Goal: Task Accomplishment & Management: Use online tool/utility

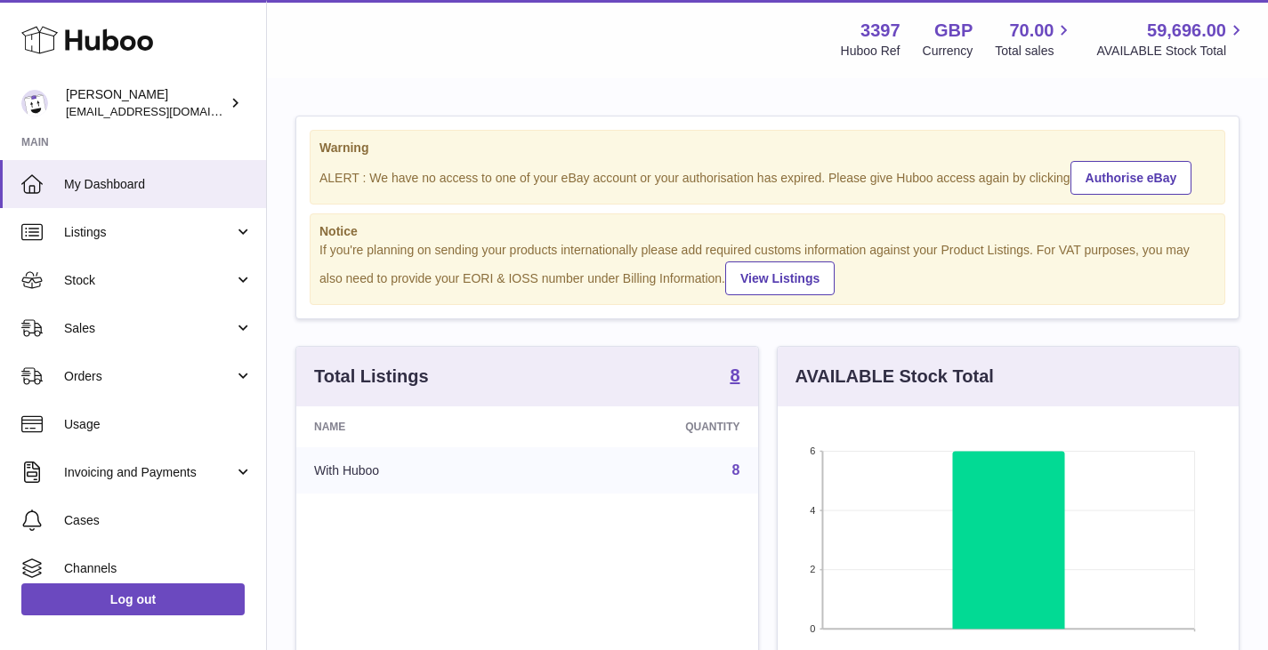
scroll to position [889274, 889090]
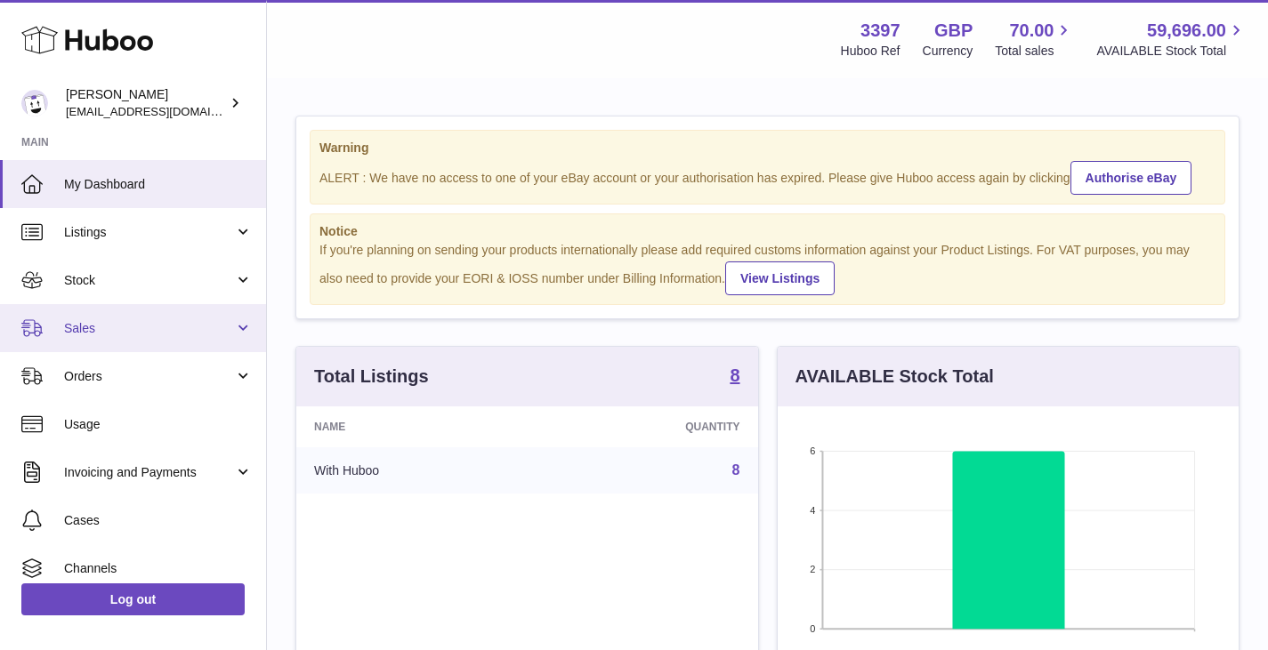
click at [77, 332] on span "Sales" at bounding box center [149, 328] width 170 height 17
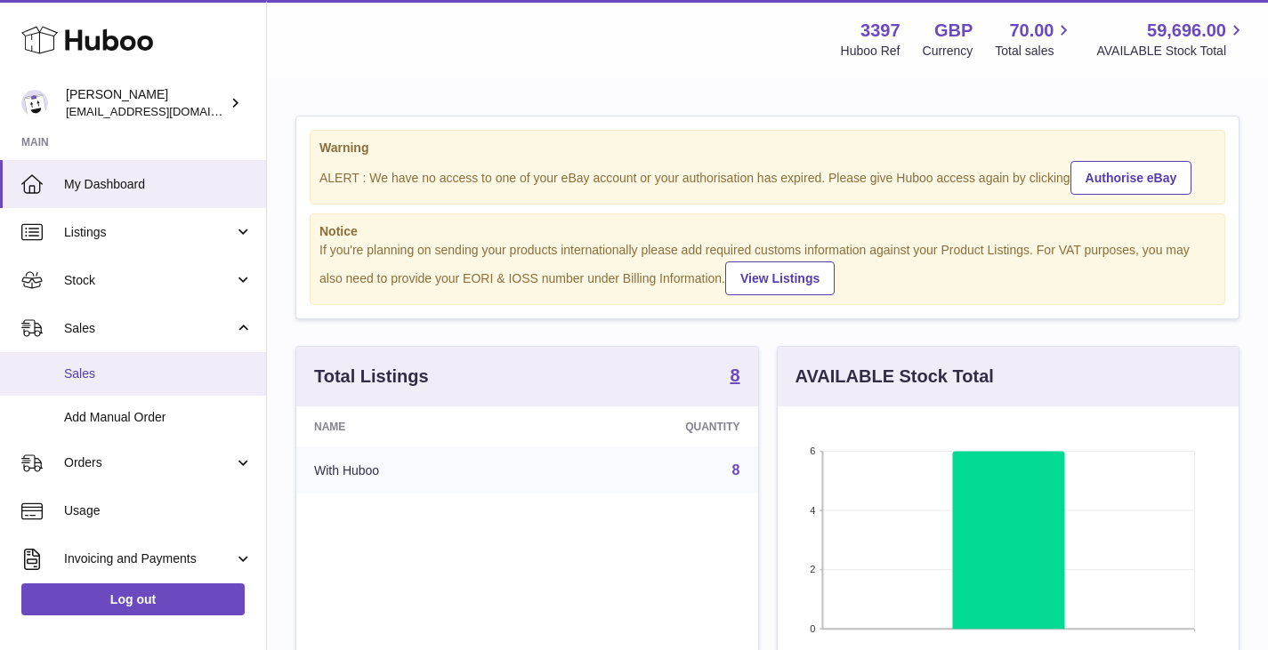
click at [81, 390] on link "Sales" at bounding box center [133, 374] width 266 height 44
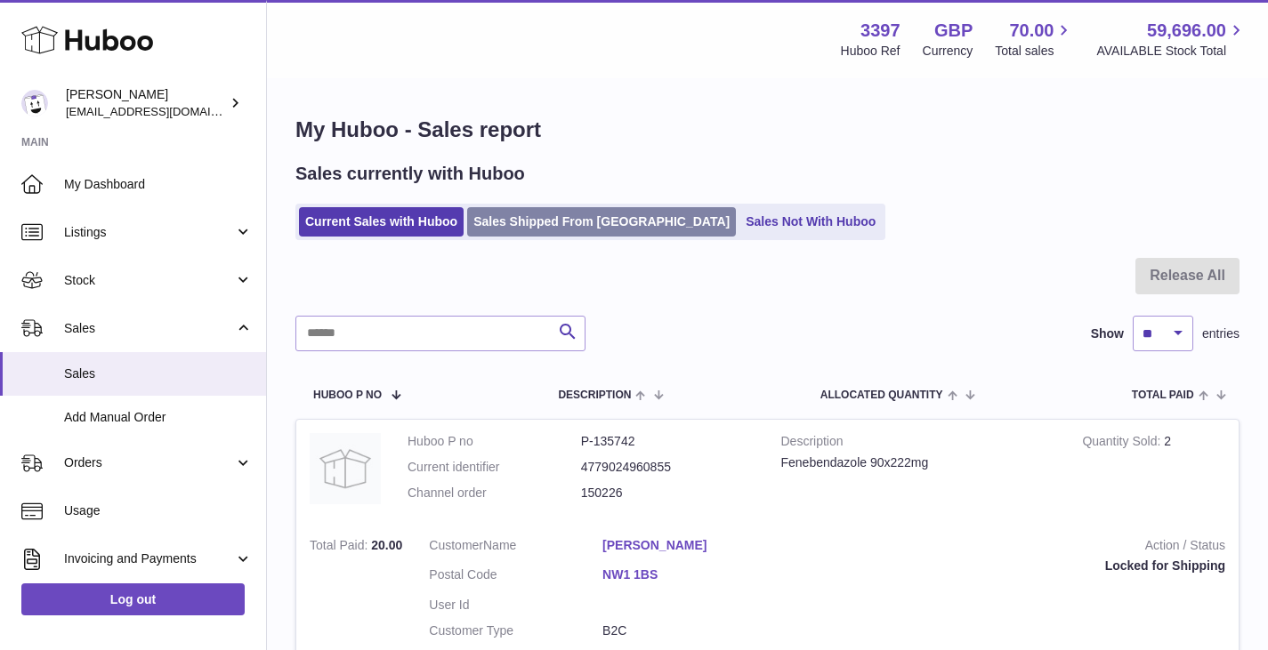
click at [541, 225] on link "Sales Shipped From Huboo" at bounding box center [601, 221] width 269 height 29
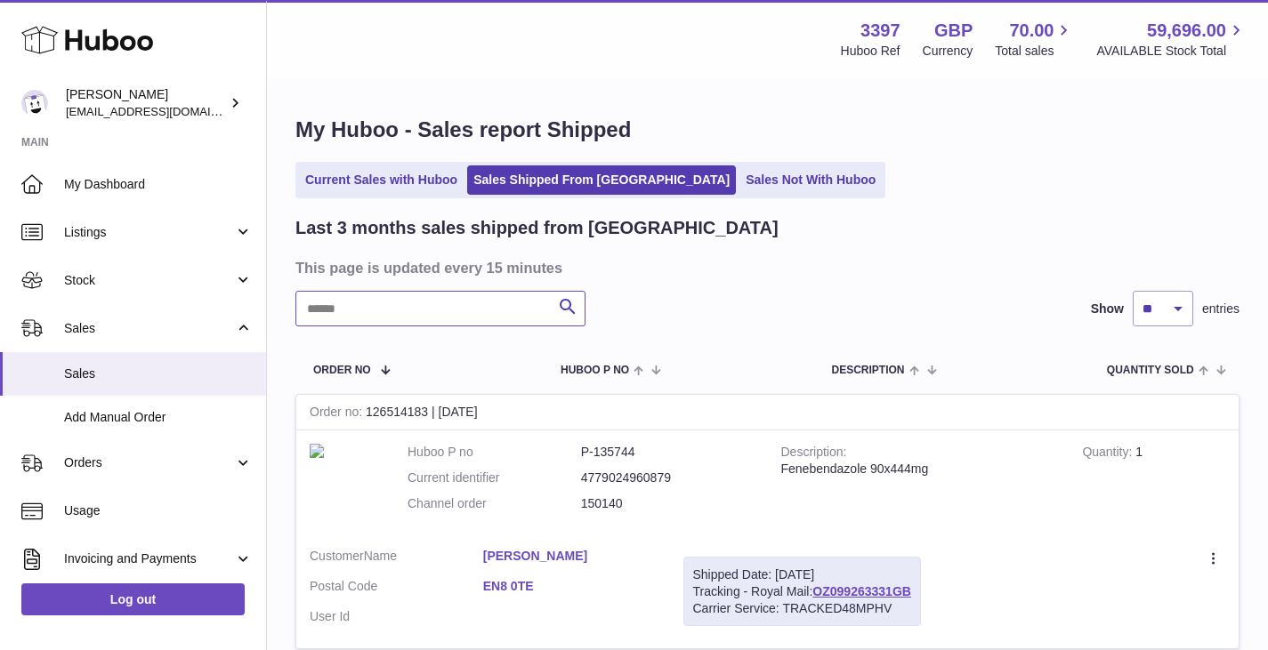
click at [421, 318] on input "text" at bounding box center [440, 309] width 290 height 36
paste input "**********"
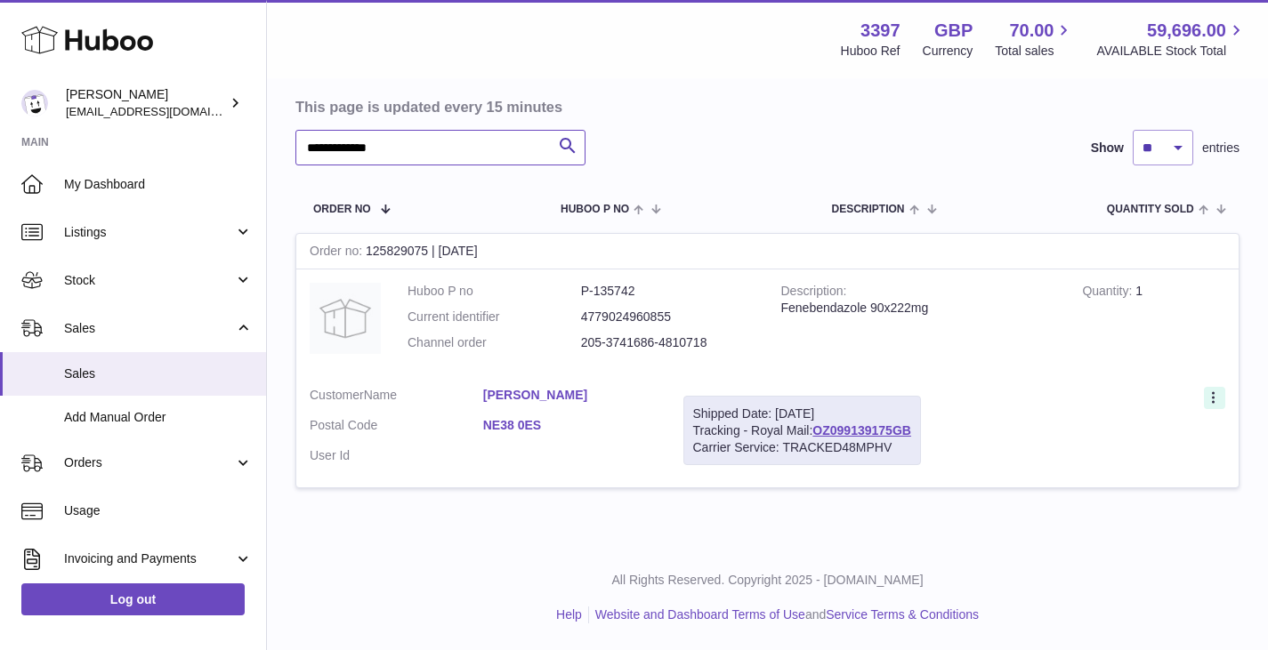
type input "**********"
click at [1205, 395] on icon at bounding box center [1214, 400] width 20 height 18
click at [904, 428] on link "OZ099139175GB" at bounding box center [861, 430] width 99 height 14
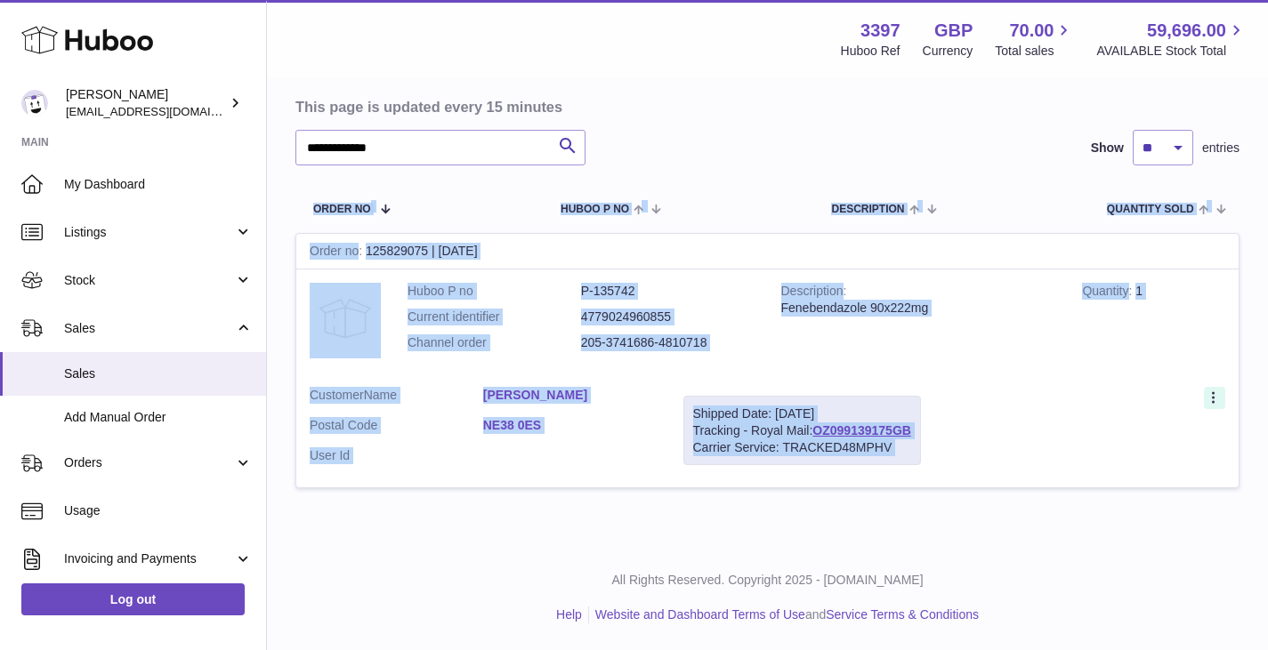
click at [1210, 399] on icon at bounding box center [1214, 400] width 20 height 18
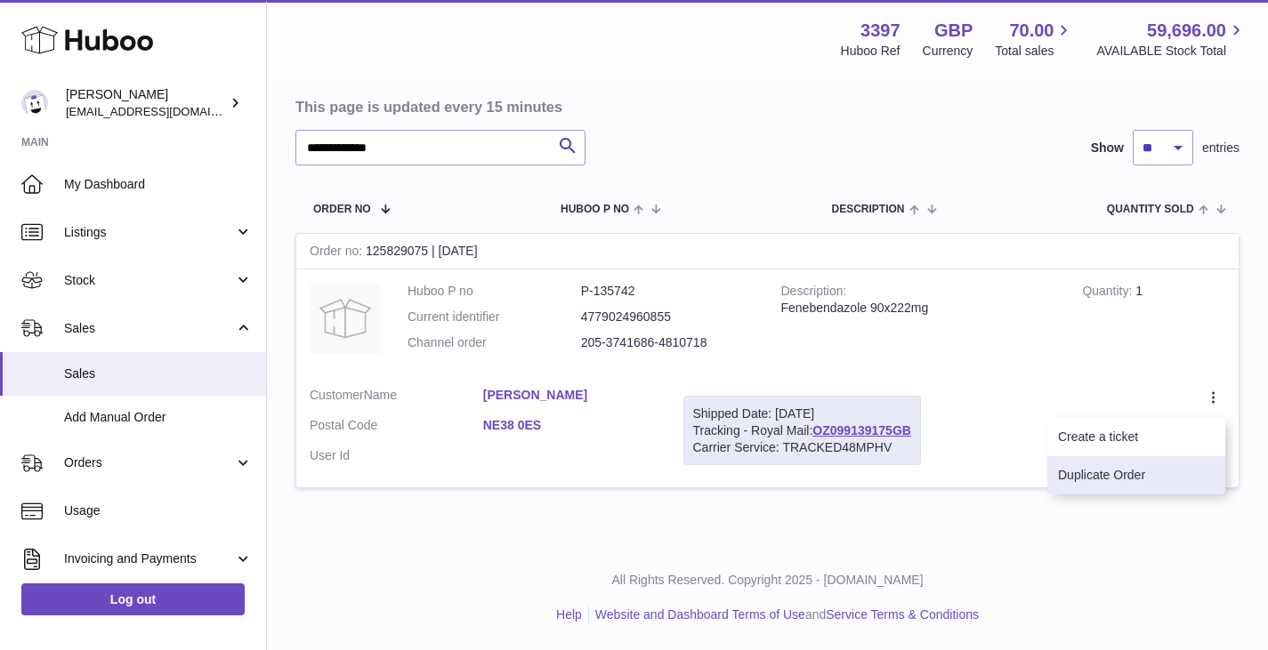
click at [1106, 475] on li "Duplicate Order" at bounding box center [1136, 475] width 178 height 38
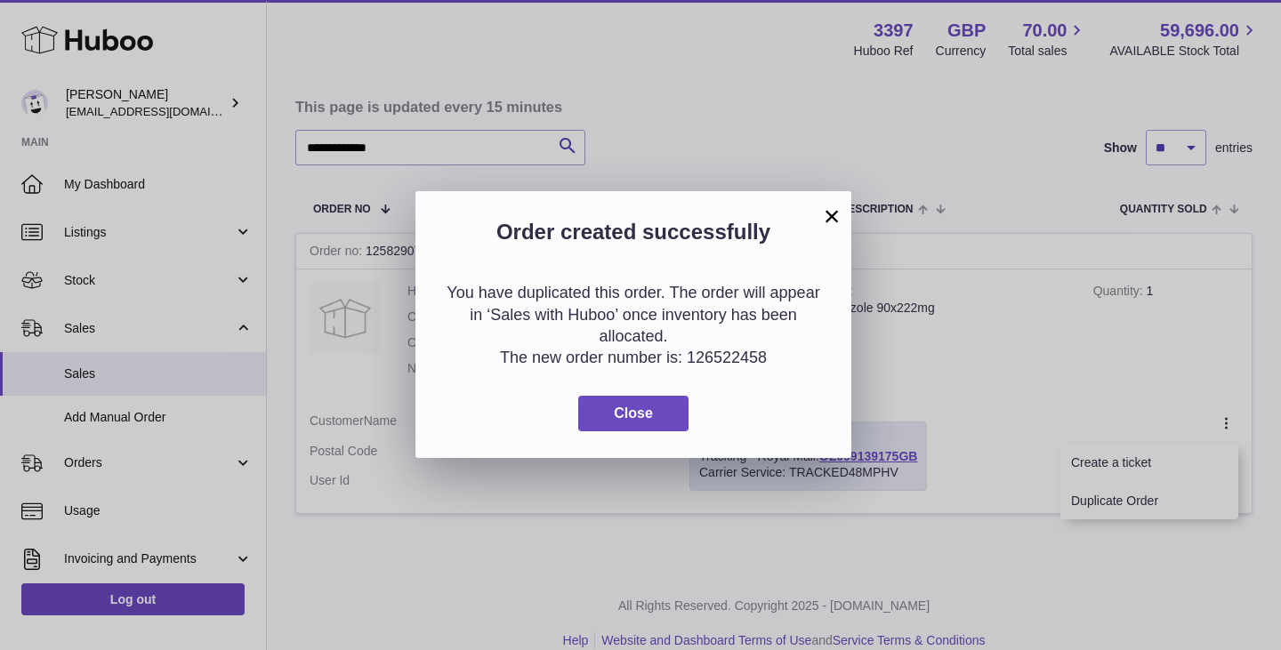
click at [736, 357] on p "The new order number is: 126522458" at bounding box center [633, 357] width 383 height 21
copy p "126522458"
click at [614, 415] on span "Close" at bounding box center [633, 413] width 39 height 15
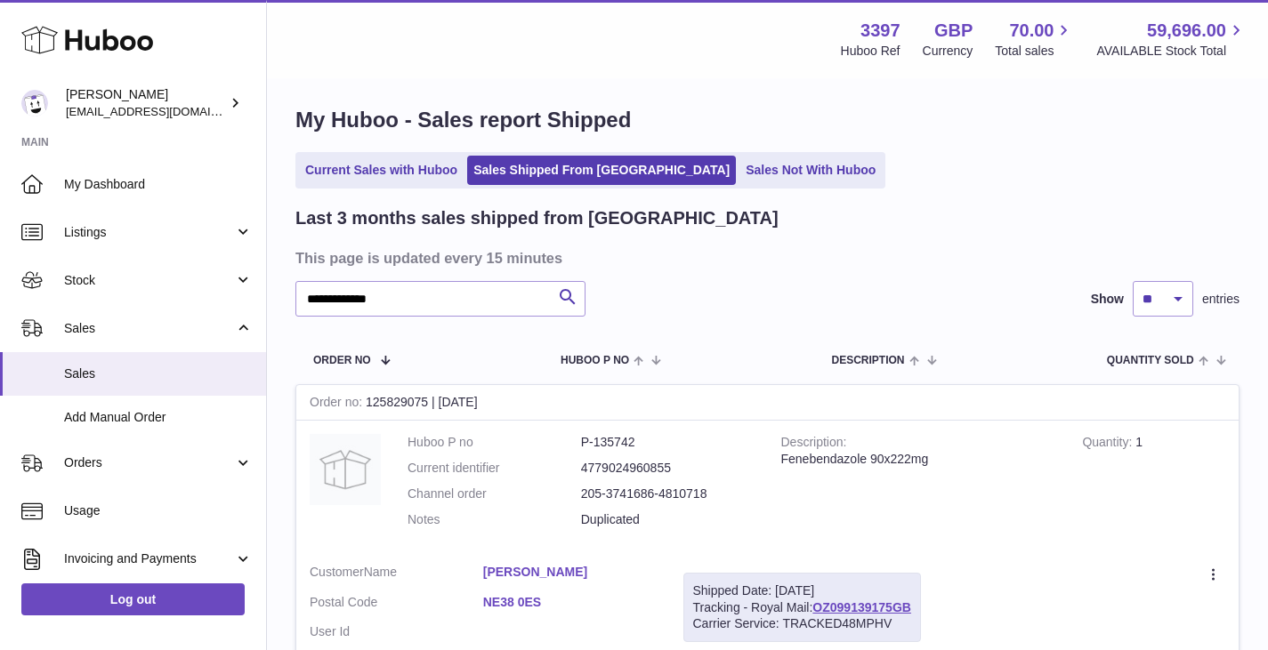
scroll to position [0, 0]
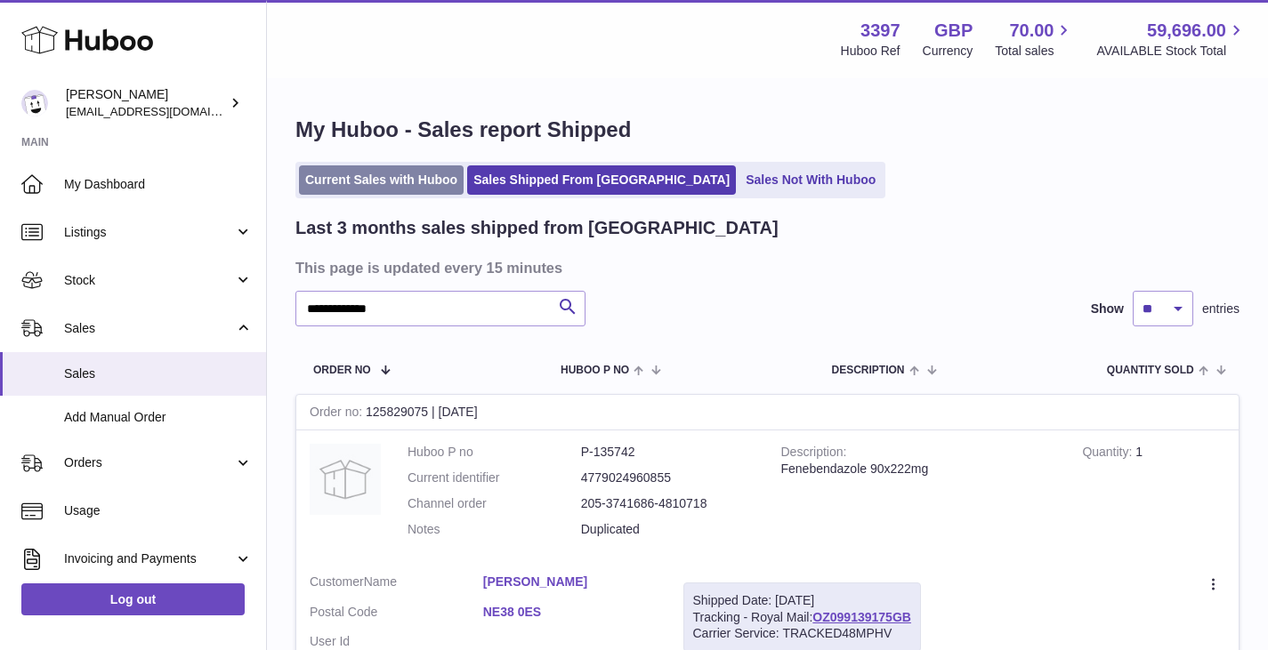
click at [375, 172] on link "Current Sales with Huboo" at bounding box center [381, 179] width 165 height 29
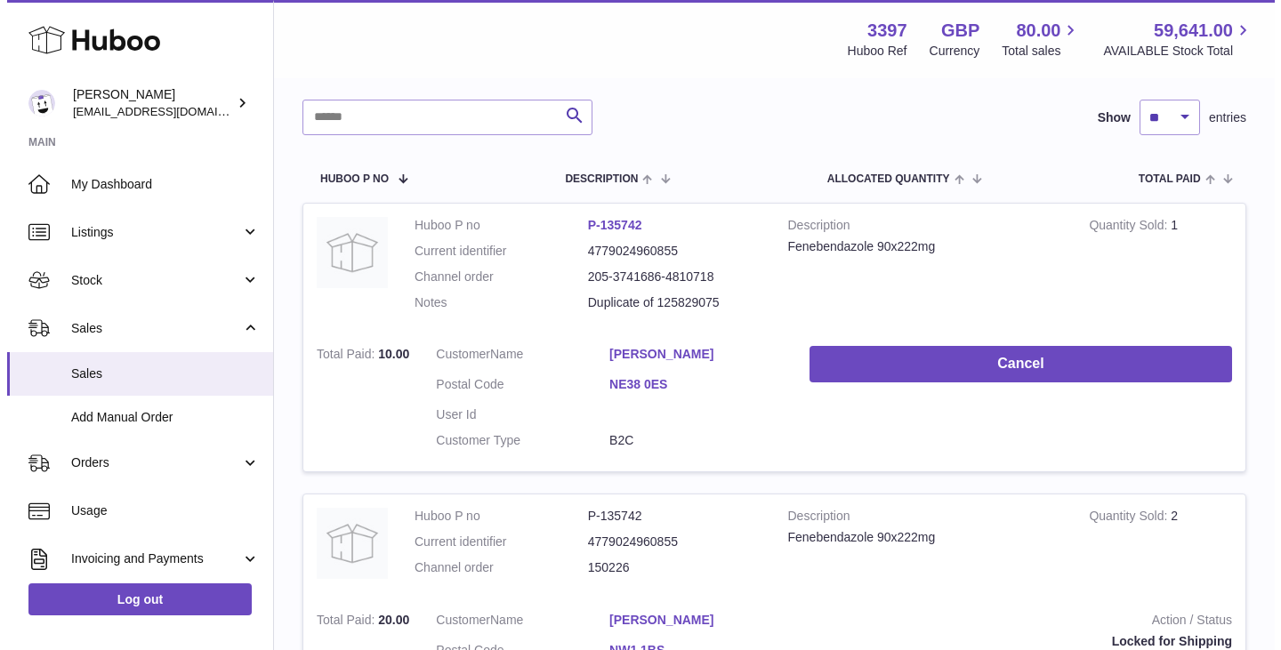
scroll to position [215, 0]
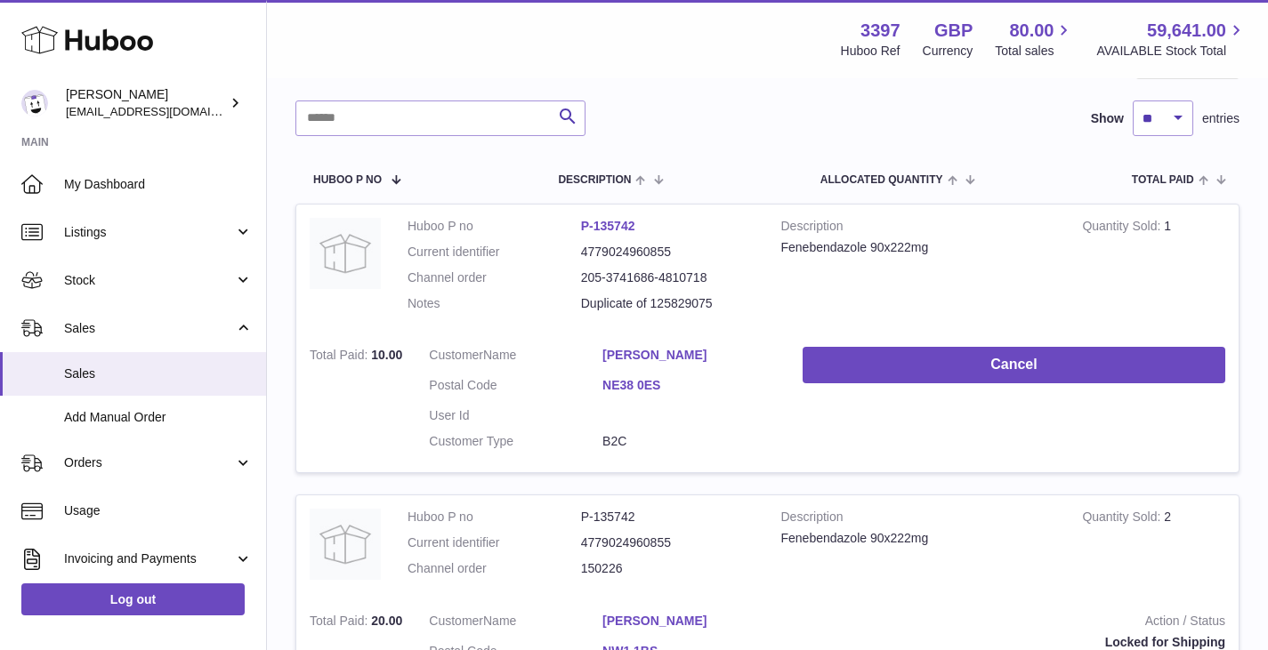
click at [649, 365] on dd "David Bennett" at bounding box center [688, 357] width 173 height 21
click at [656, 354] on link "David Bennett" at bounding box center [688, 355] width 173 height 17
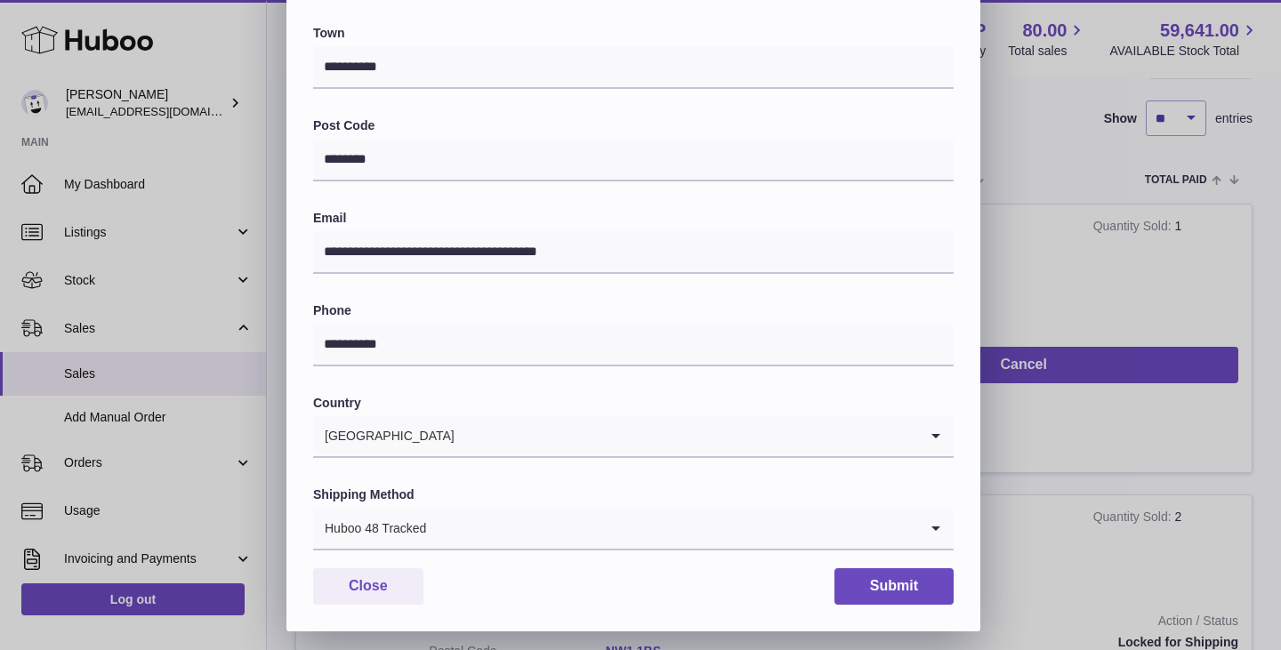
scroll to position [471, 0]
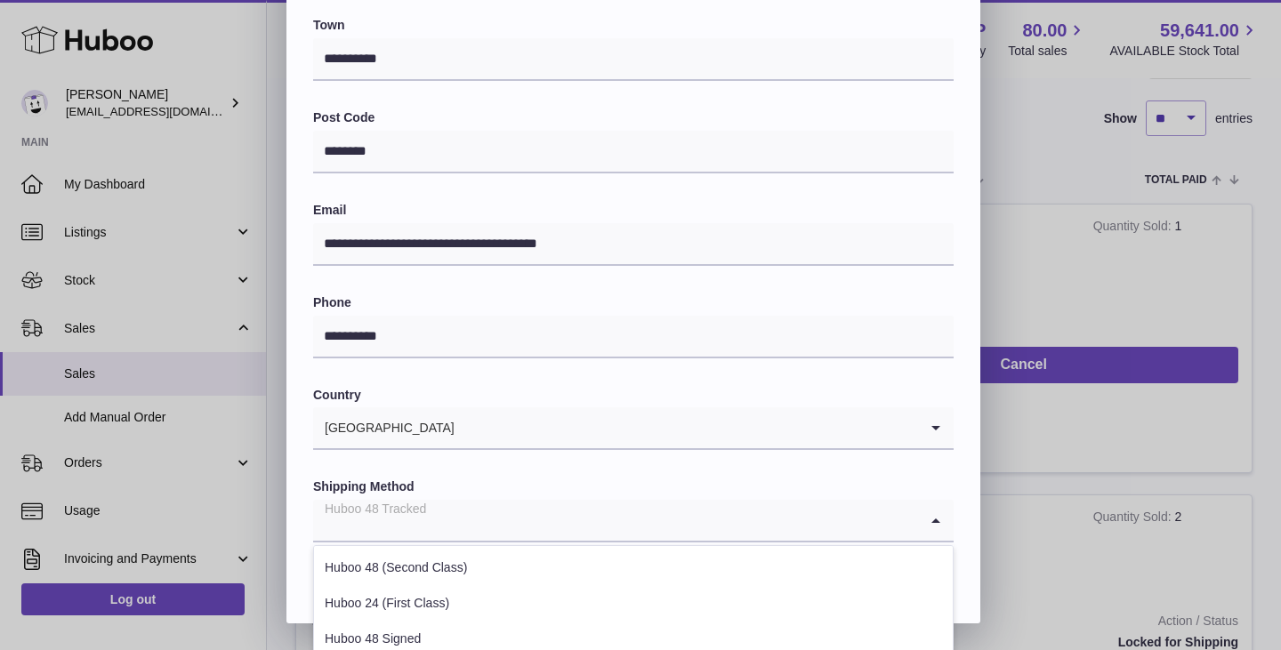
click at [576, 522] on input "Search for option" at bounding box center [615, 520] width 605 height 41
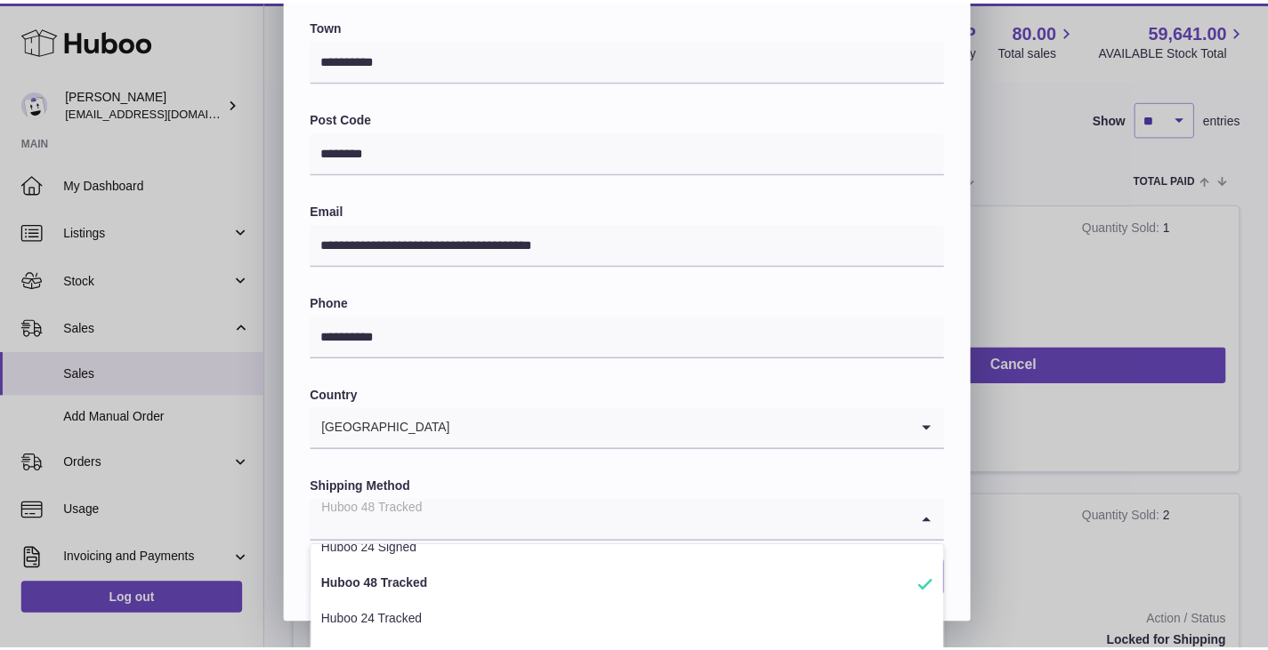
scroll to position [162, 0]
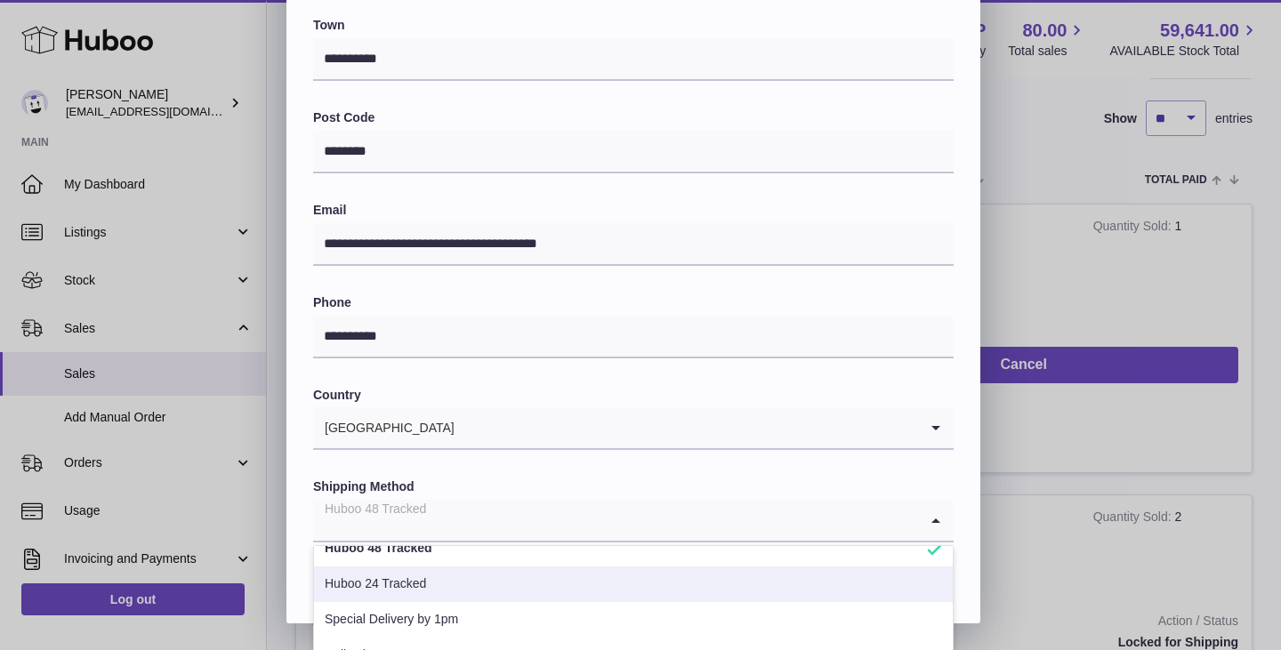
click at [464, 587] on li "Huboo 24 Tracked" at bounding box center [633, 585] width 639 height 36
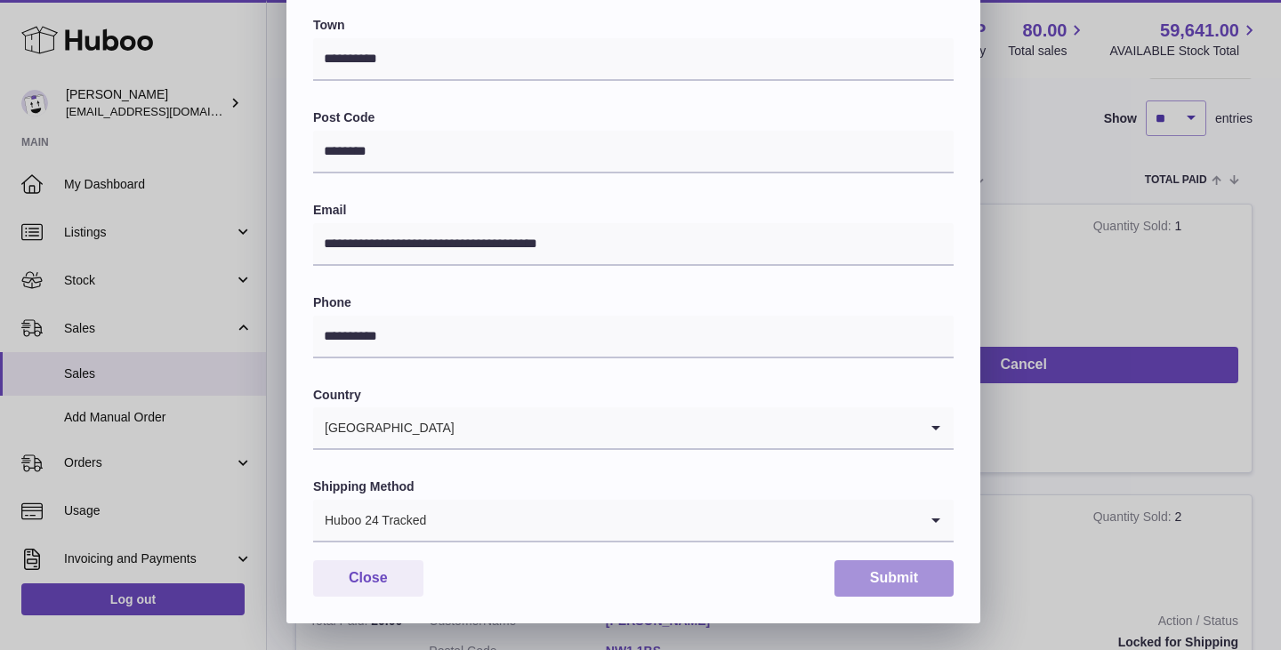
click at [878, 578] on button "Submit" at bounding box center [893, 578] width 119 height 36
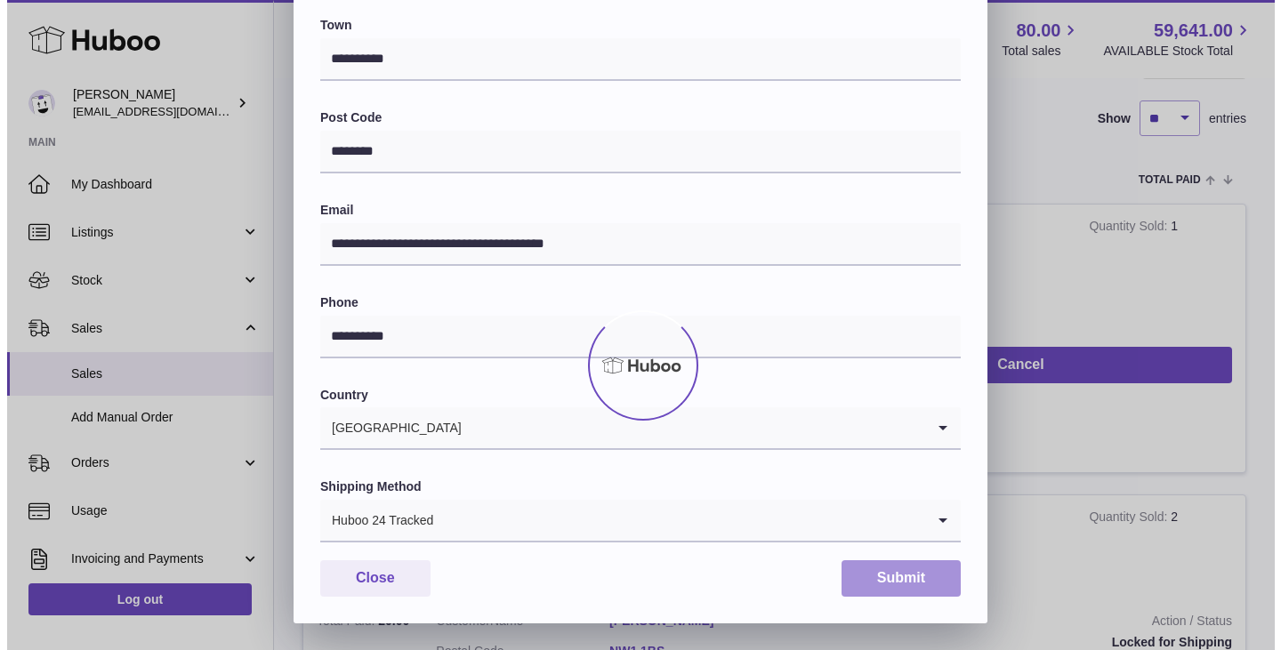
scroll to position [0, 0]
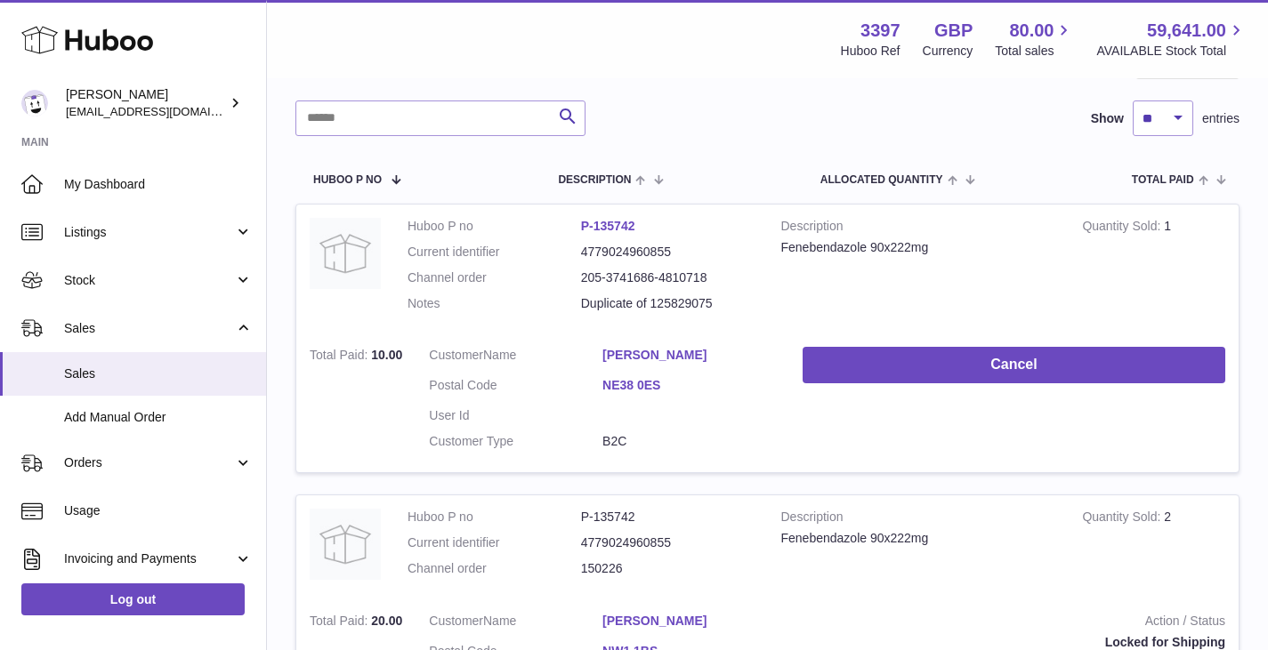
click at [0, 435] on nordpass-portal at bounding box center [0, 435] width 0 height 0
click at [648, 358] on link "David Bennett" at bounding box center [688, 355] width 173 height 17
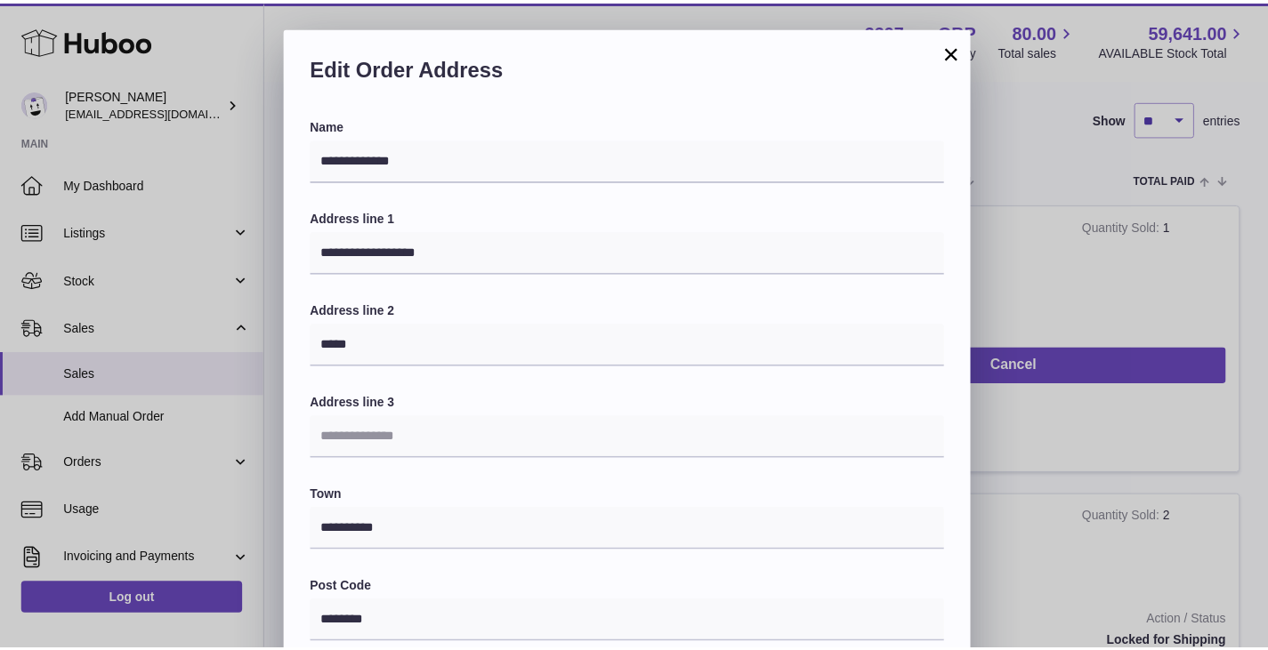
scroll to position [471, 0]
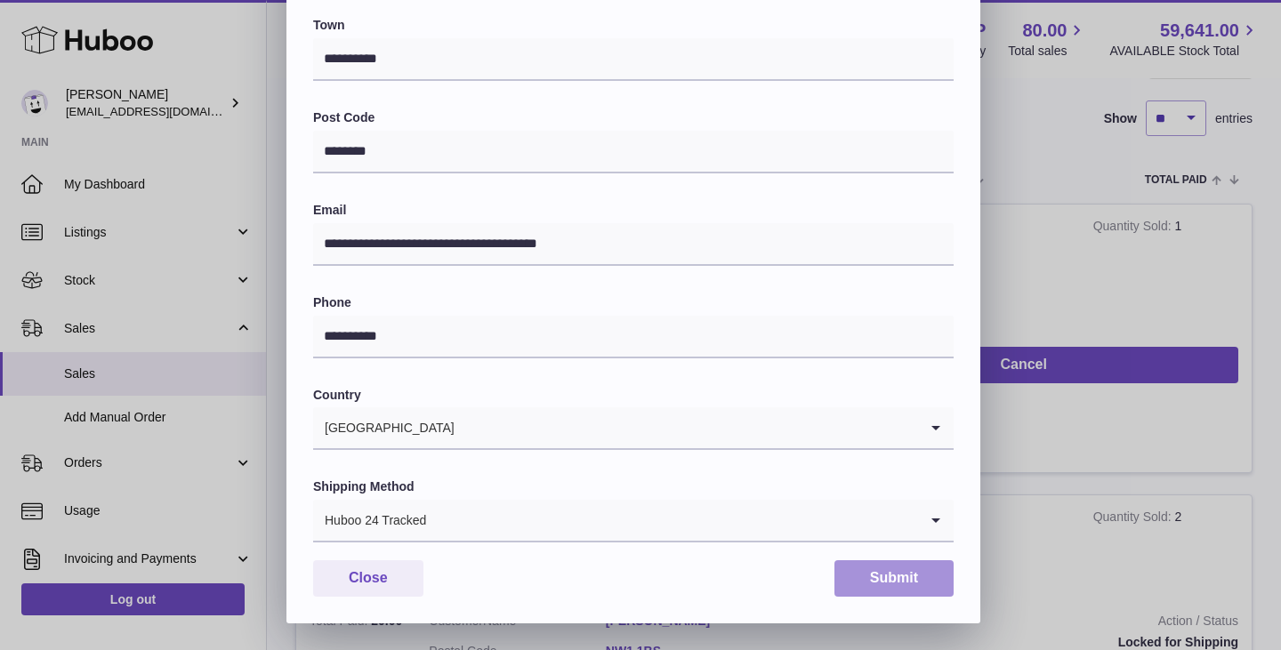
click at [907, 576] on button "Submit" at bounding box center [893, 578] width 119 height 36
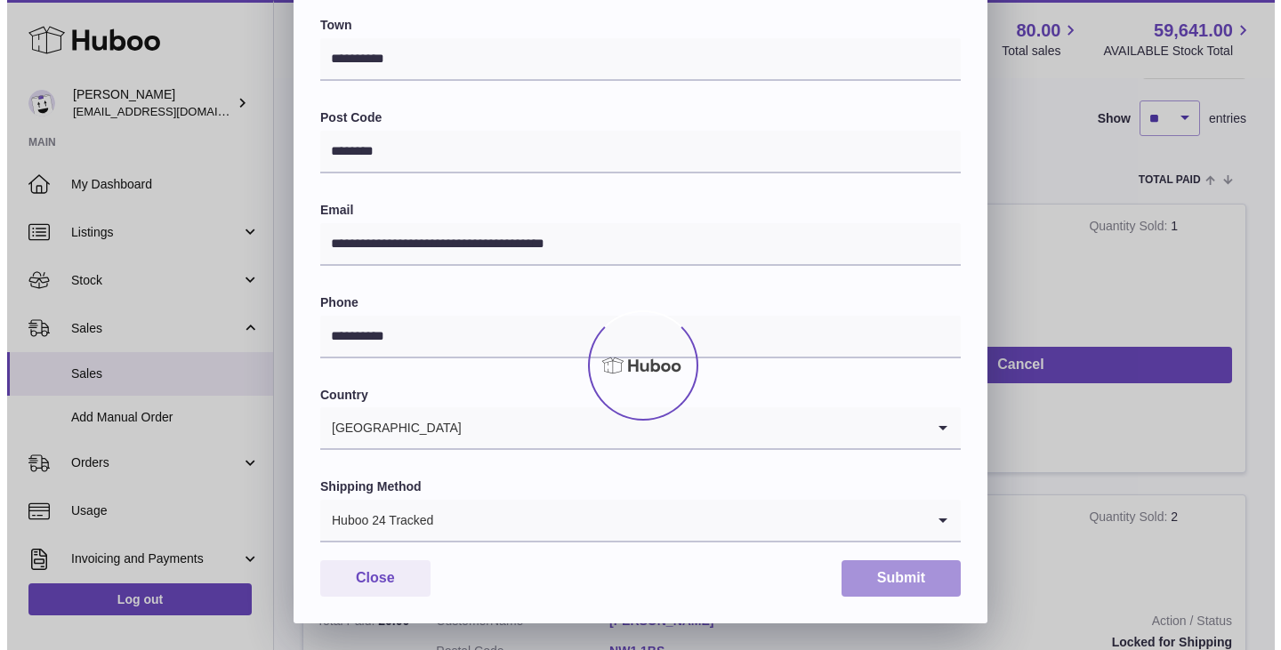
scroll to position [0, 0]
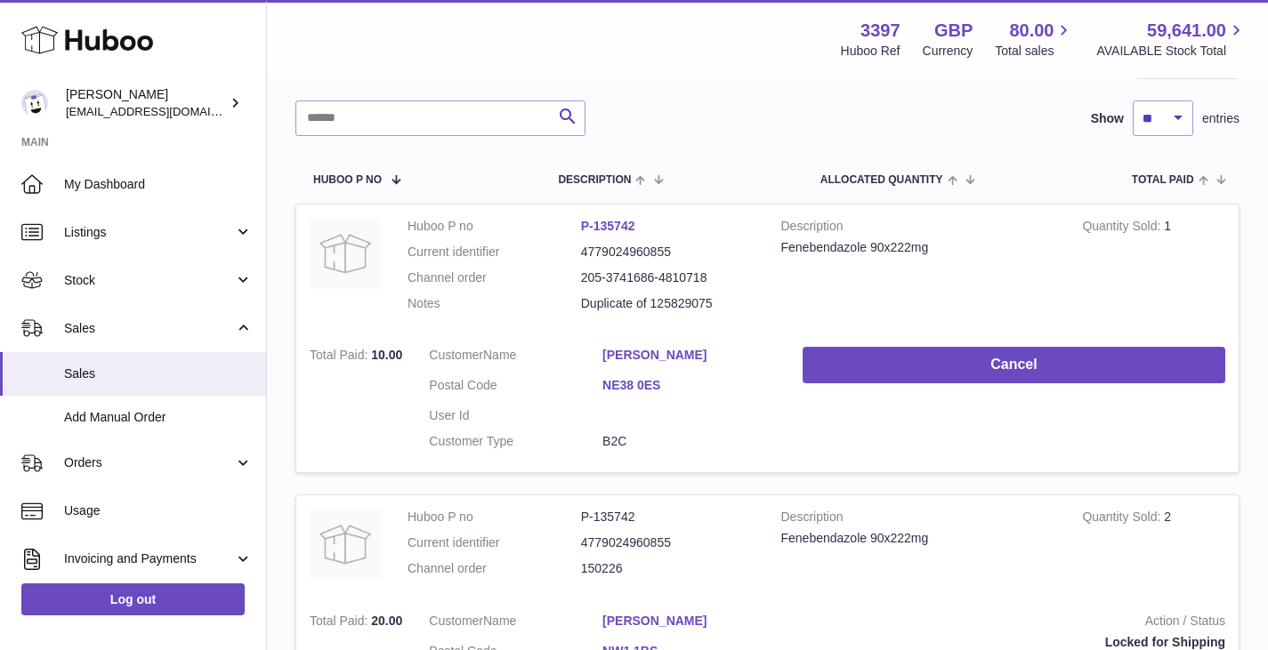
click at [0, 435] on nordpass-portal at bounding box center [0, 435] width 0 height 0
click at [645, 344] on td "Customer Name David Bennett Postal Code NE38 0ES User Id Customer Type B2C" at bounding box center [602, 403] width 374 height 139
click at [647, 350] on link "David Bennett" at bounding box center [688, 355] width 173 height 17
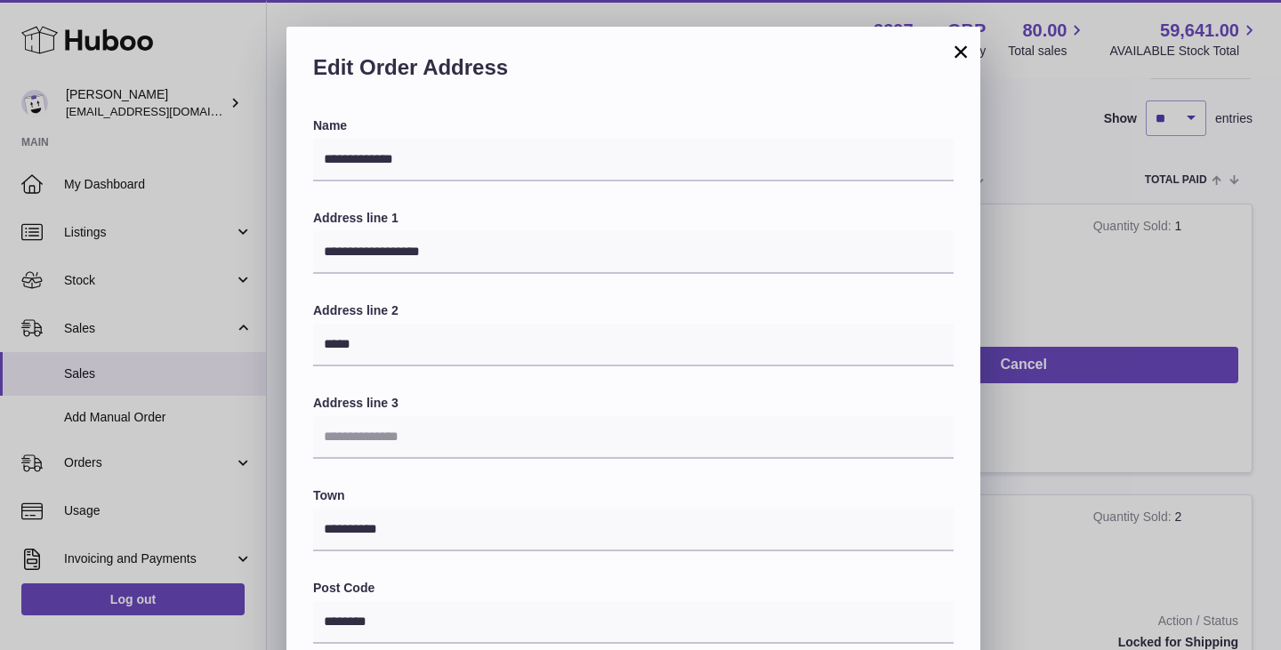
scroll to position [471, 0]
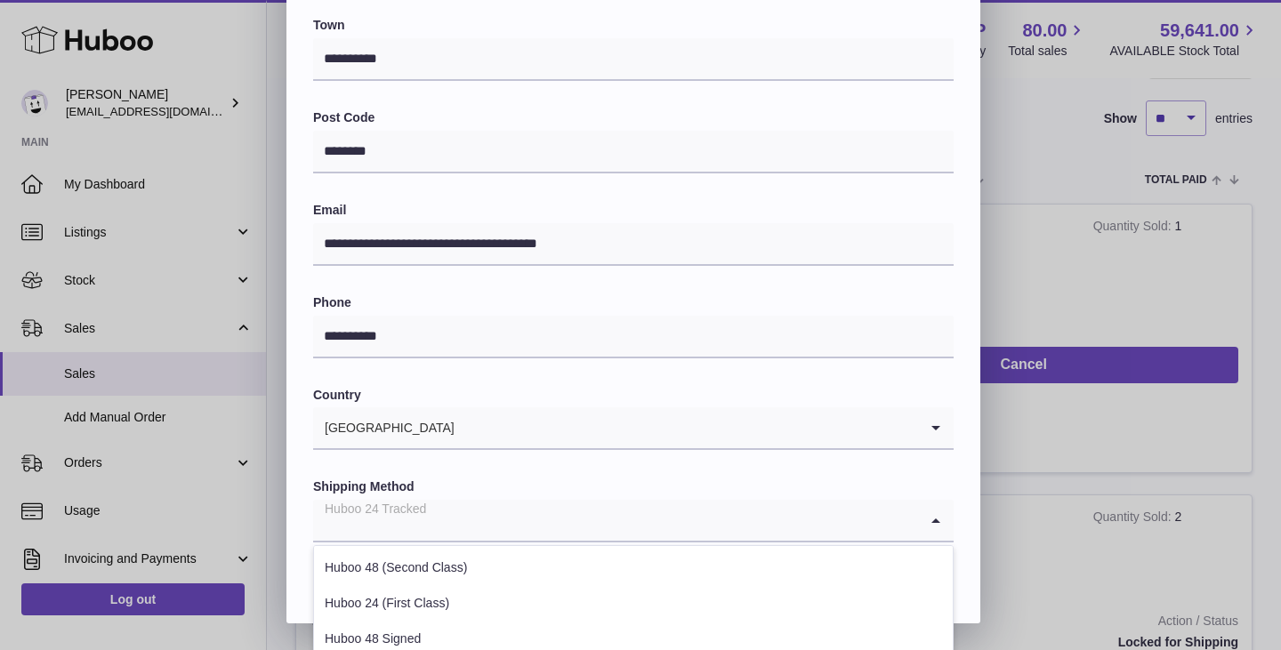
click at [436, 533] on input "Search for option" at bounding box center [615, 520] width 605 height 41
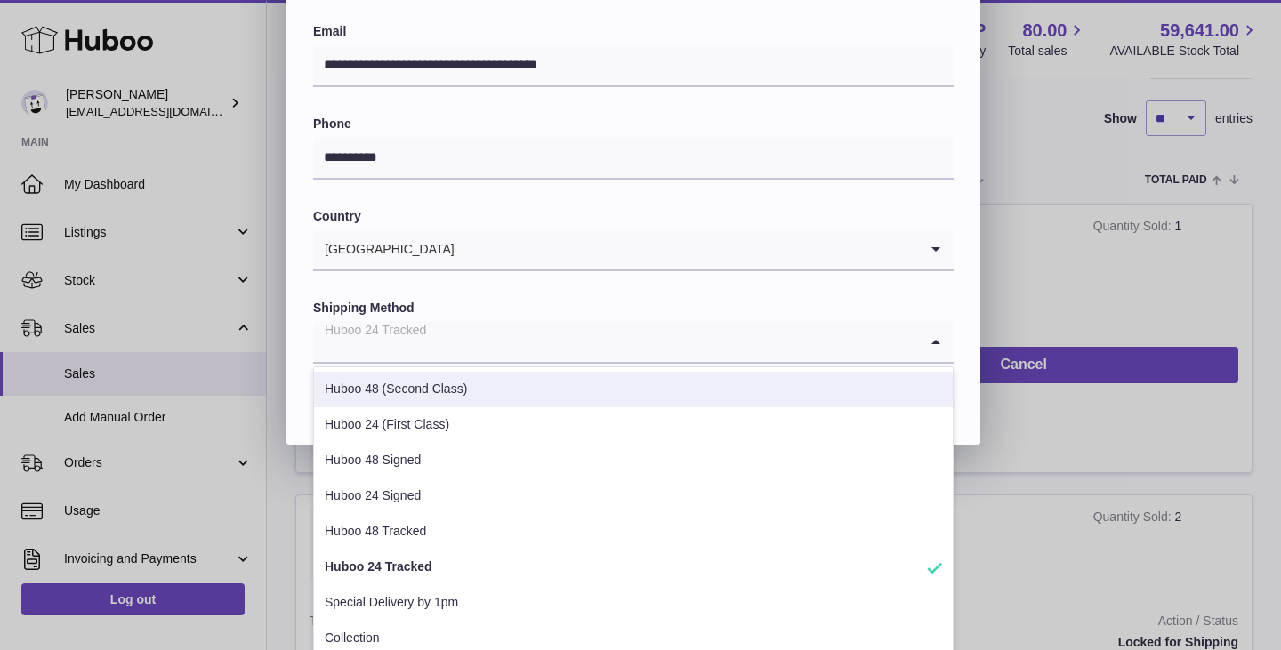
scroll to position [651, 0]
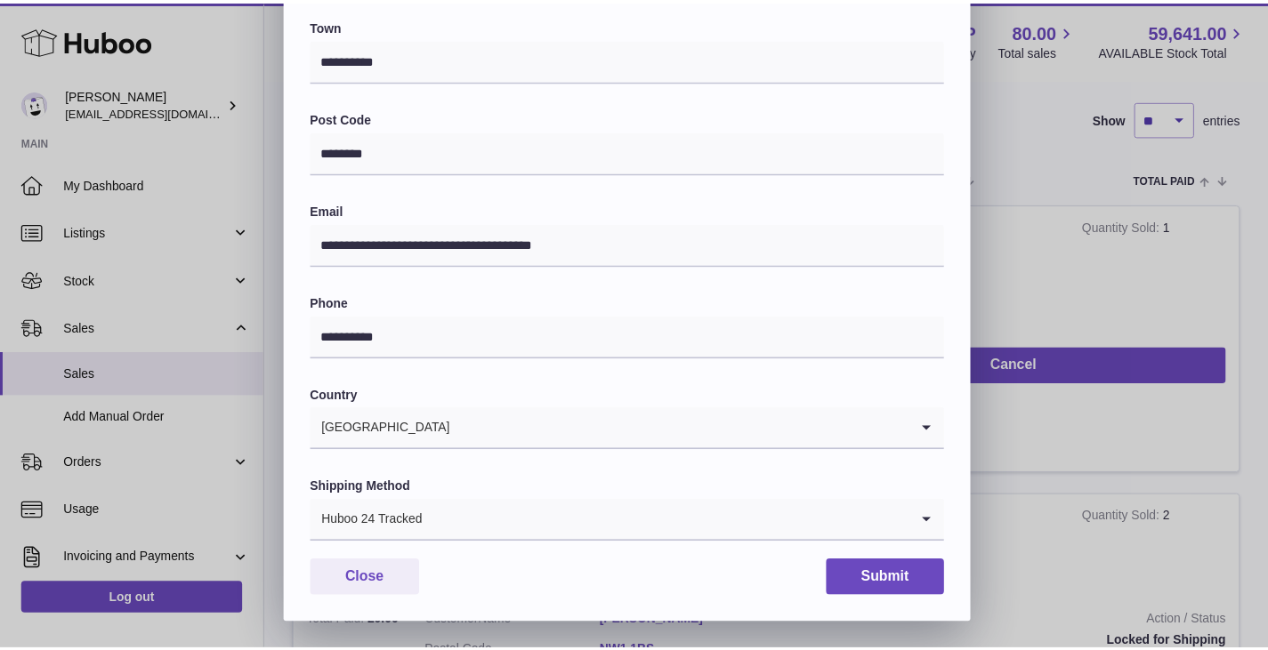
scroll to position [471, 0]
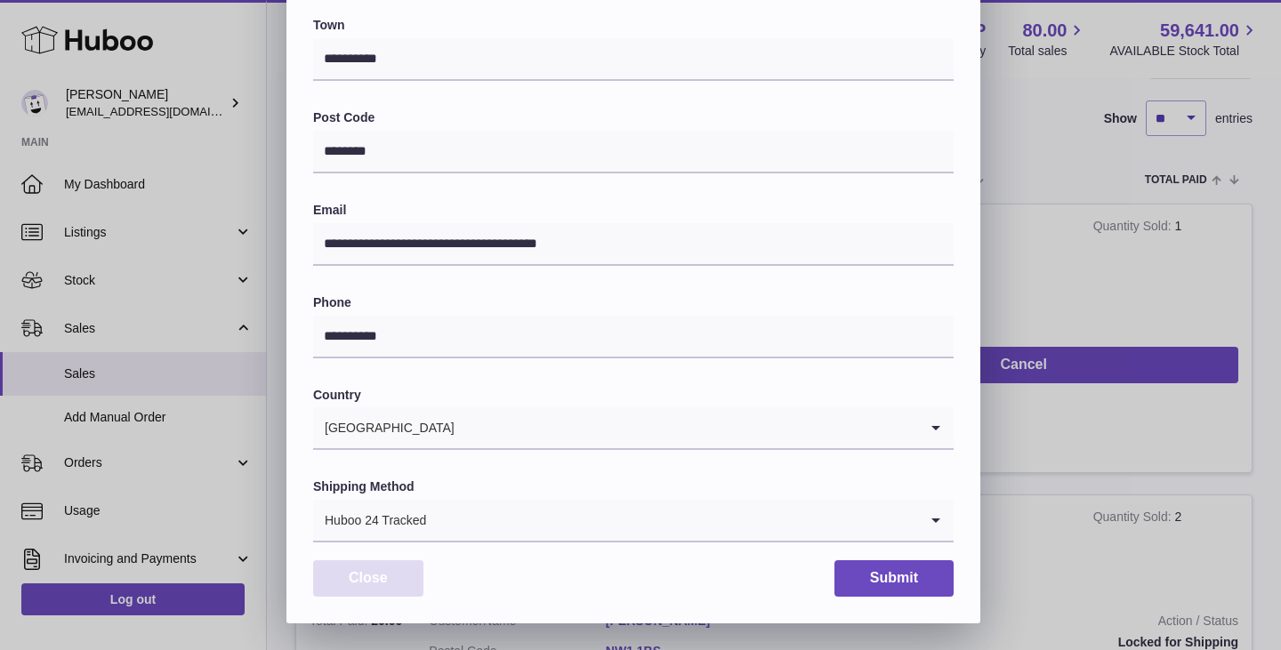
click at [383, 575] on button "Close" at bounding box center [368, 578] width 110 height 36
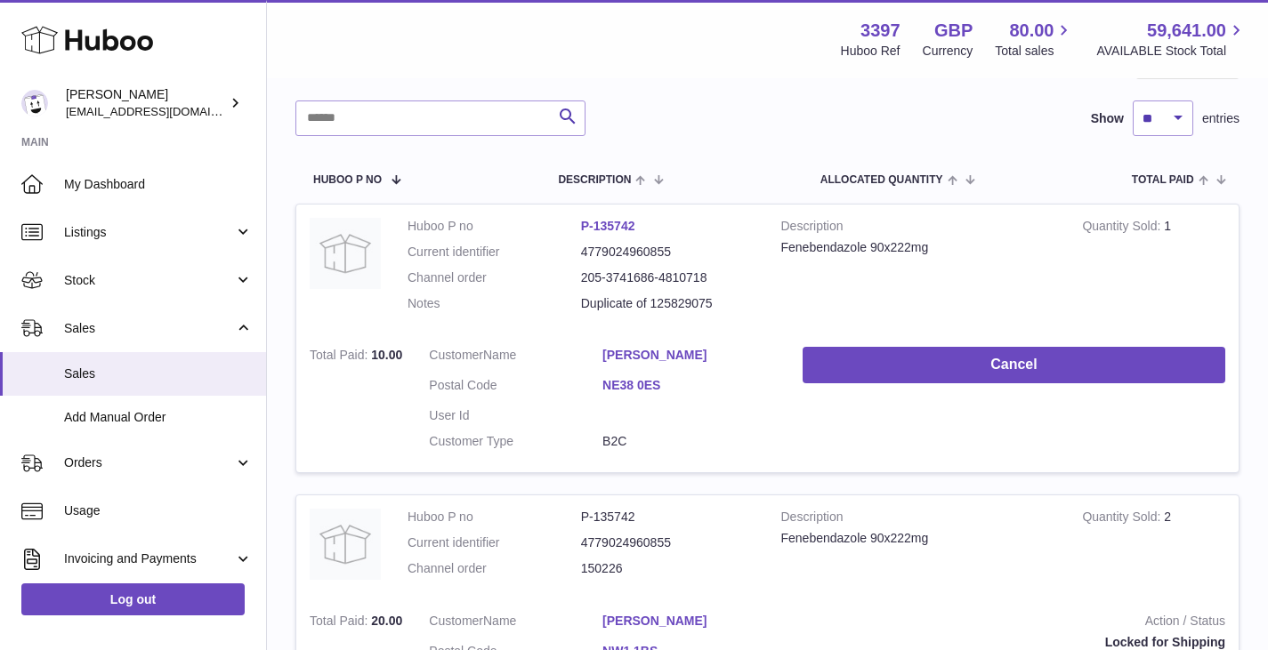
scroll to position [0, 0]
